Goal: Information Seeking & Learning: Learn about a topic

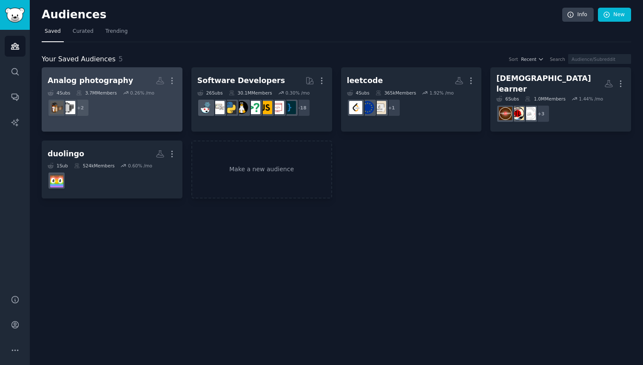
click at [137, 77] on h2 "Analog photography More" at bounding box center [112, 80] width 129 height 15
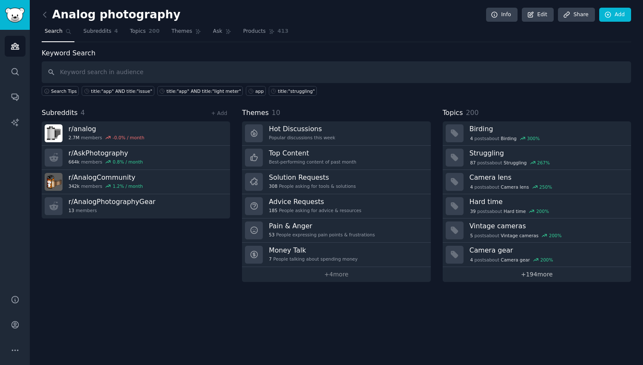
click at [534, 273] on link "+ 194 more" at bounding box center [537, 274] width 188 height 15
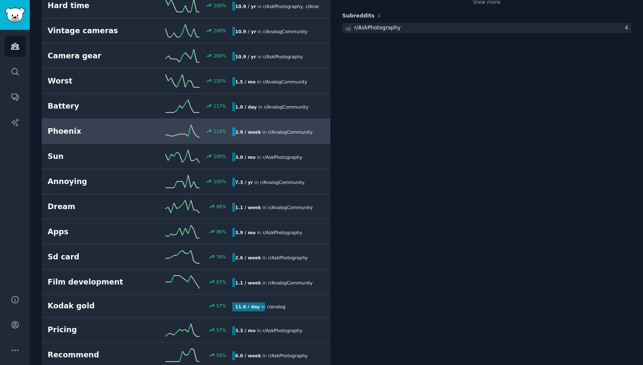
scroll to position [208, 0]
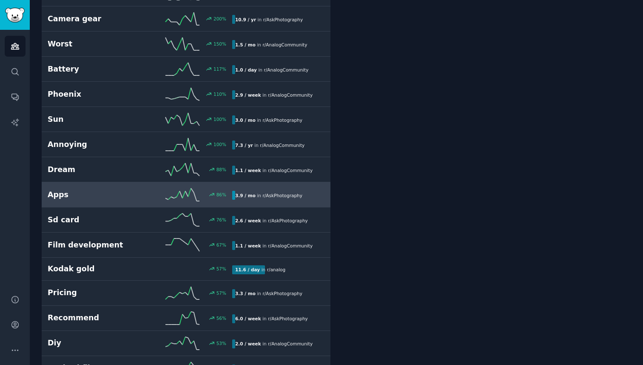
click at [99, 192] on h2 "Apps" at bounding box center [94, 194] width 92 height 11
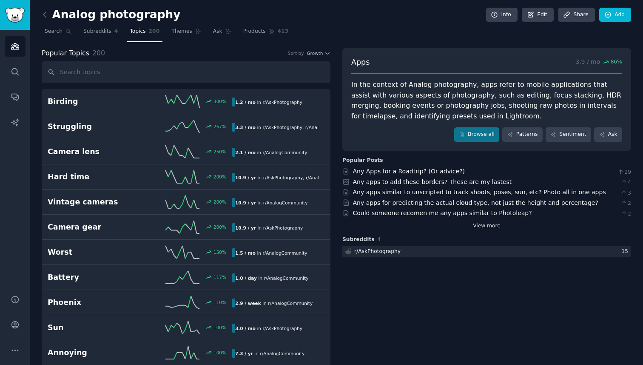
click at [480, 226] on link "View more" at bounding box center [487, 226] width 28 height 8
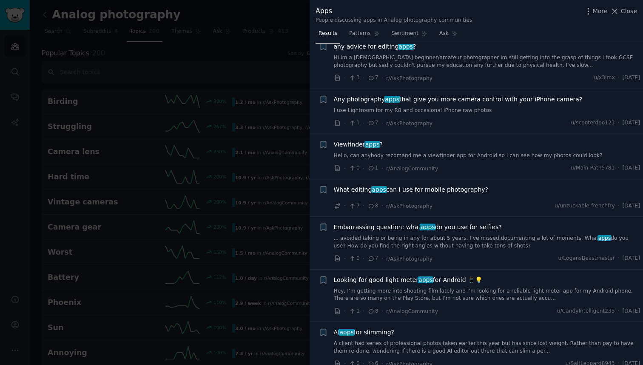
scroll to position [22, 0]
click at [616, 15] on icon at bounding box center [614, 11] width 9 height 9
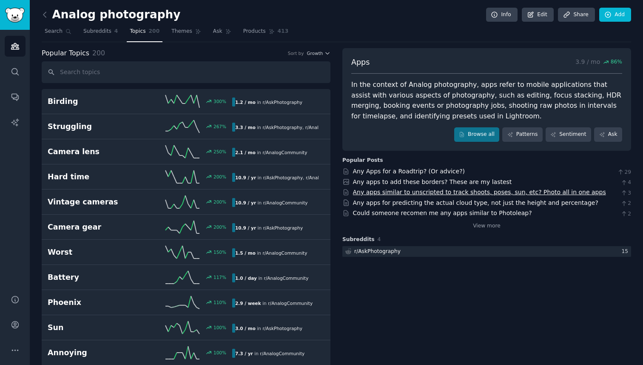
click at [407, 194] on link "Any apps similar to unscripted to track shoots, poses, sun, etc? Photo all in o…" at bounding box center [479, 191] width 253 height 7
click at [42, 13] on icon at bounding box center [44, 14] width 9 height 9
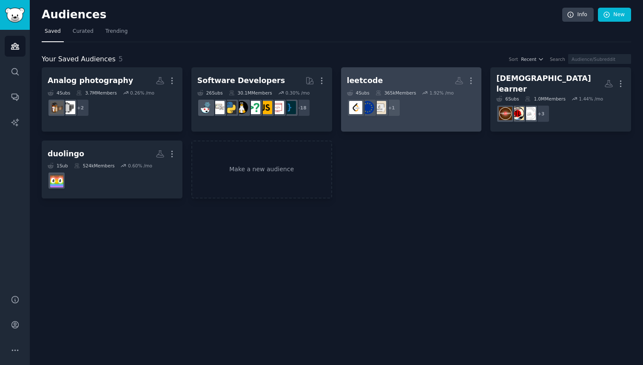
click at [384, 88] on h2 "leetcode More" at bounding box center [411, 80] width 129 height 15
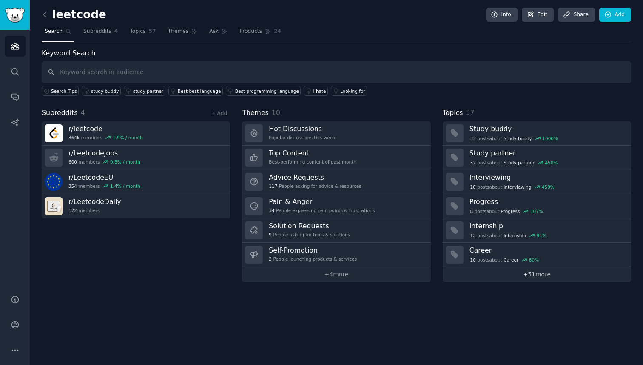
click at [529, 276] on link "+ 51 more" at bounding box center [537, 274] width 188 height 15
